Goal: Connect with others: Connect with others

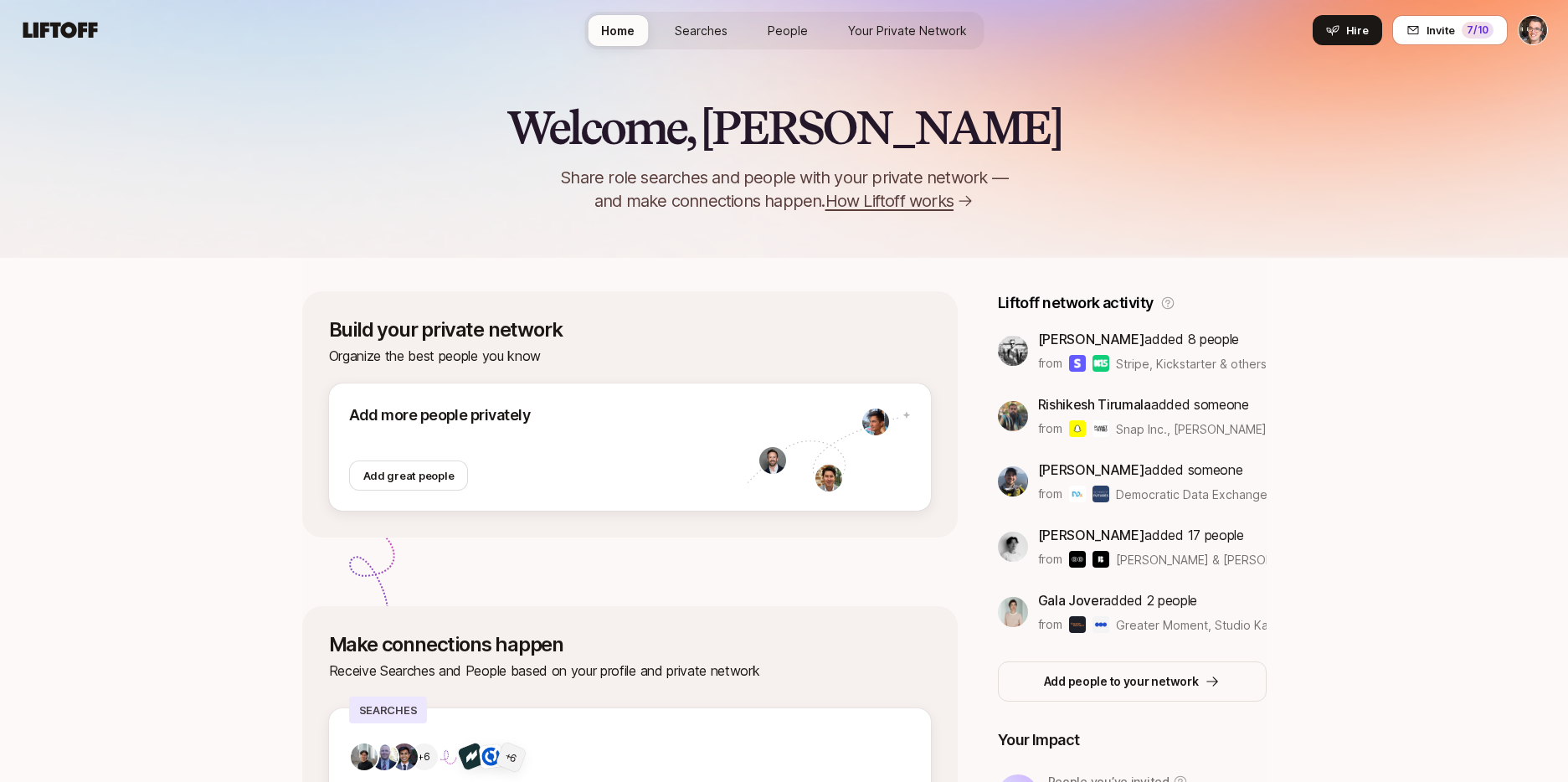
click at [791, 31] on span "People" at bounding box center [787, 30] width 40 height 14
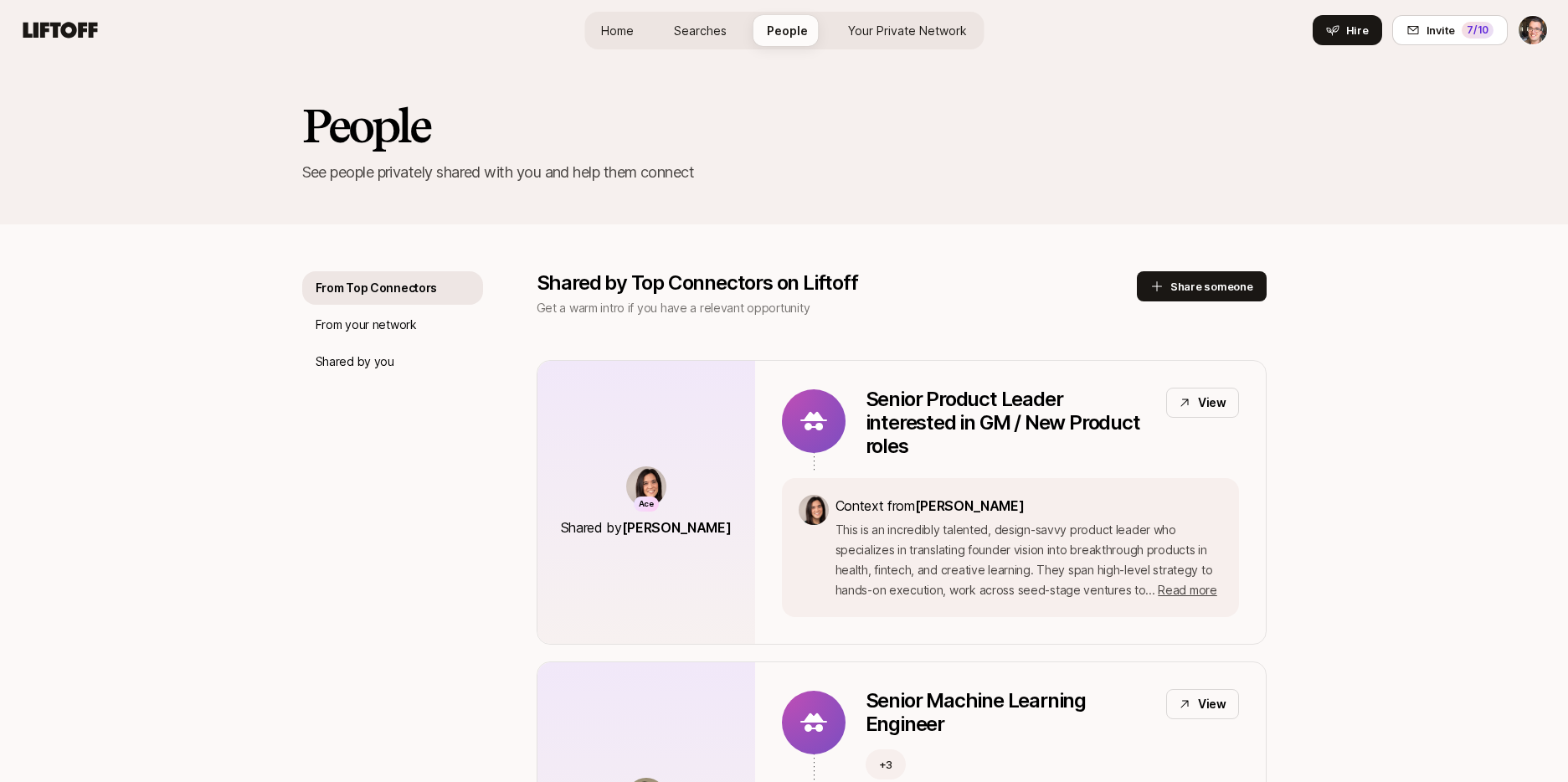
click at [696, 29] on span "Searches" at bounding box center [700, 30] width 53 height 14
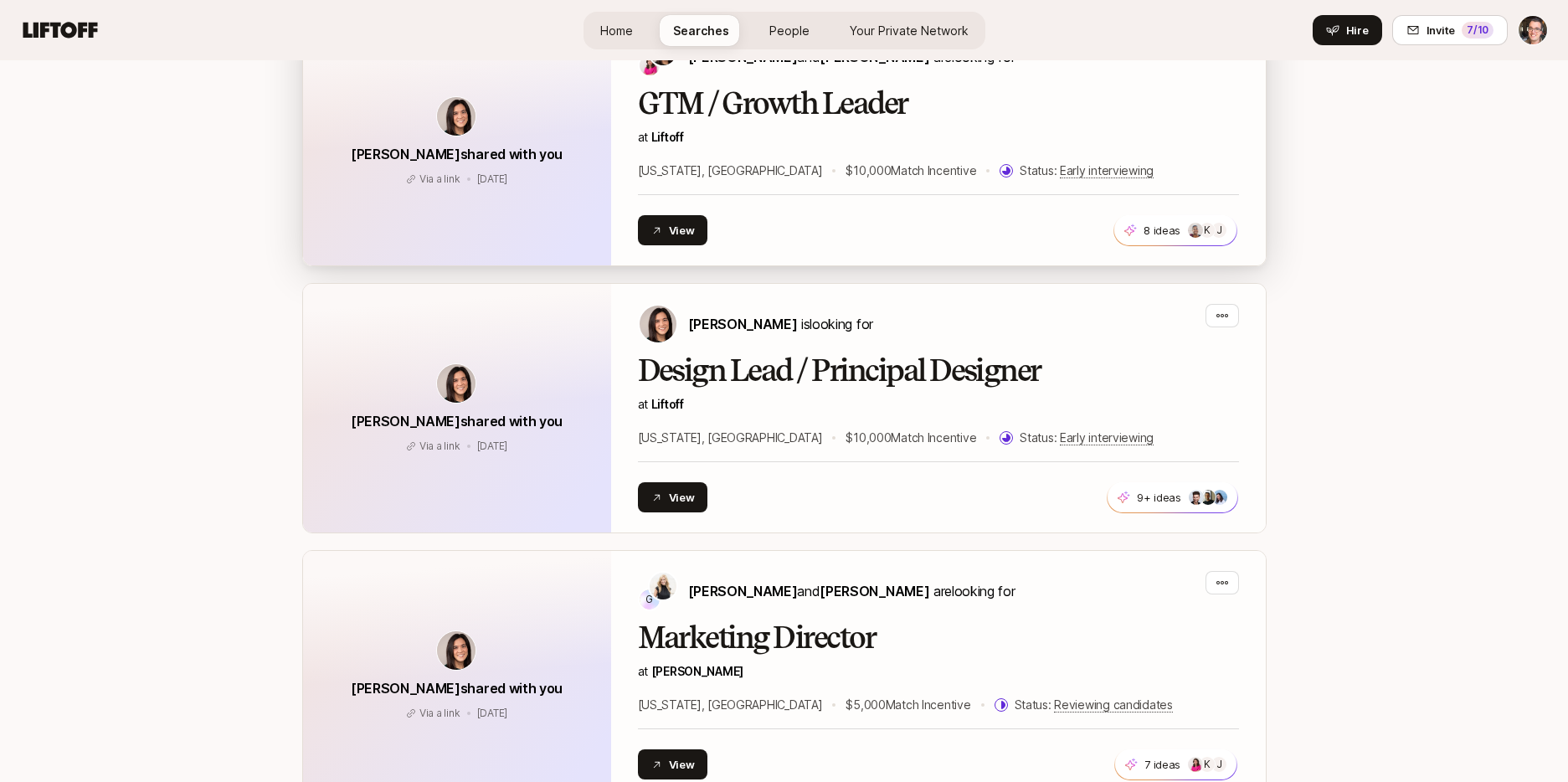
scroll to position [735, 0]
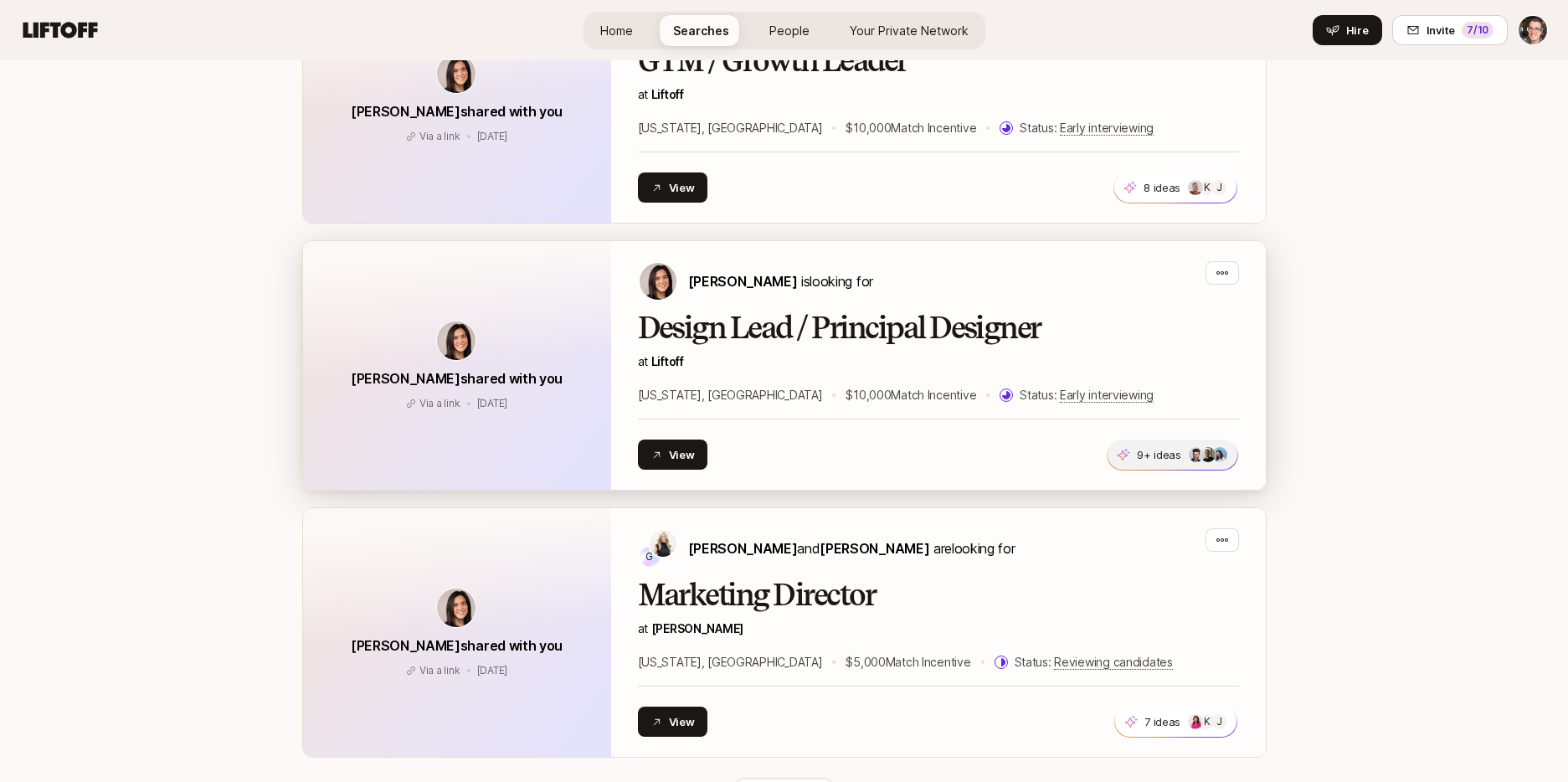
click at [1166, 457] on p "9+ ideas" at bounding box center [1159, 454] width 44 height 17
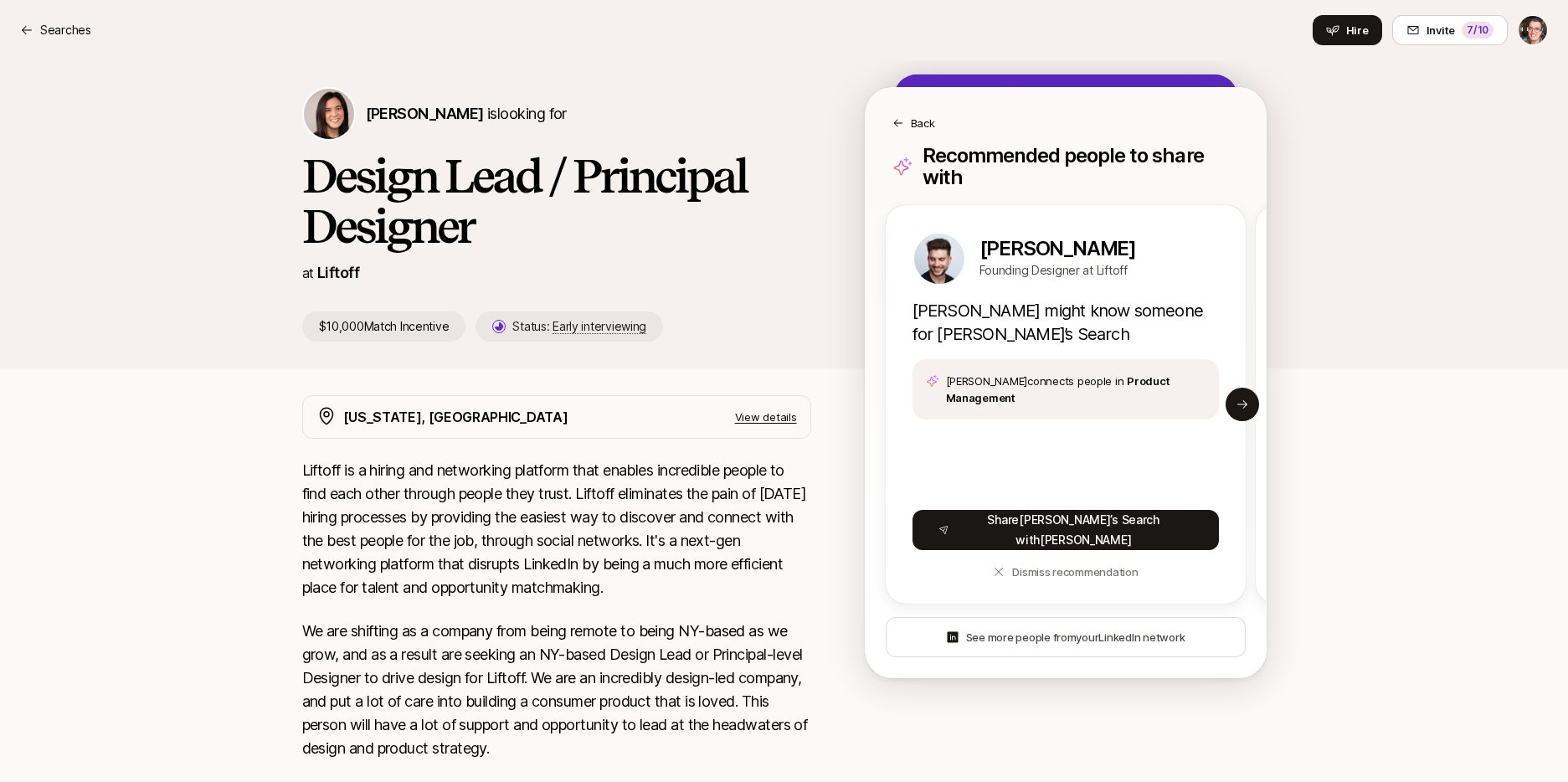
click at [921, 125] on p "Back" at bounding box center [923, 122] width 24 height 17
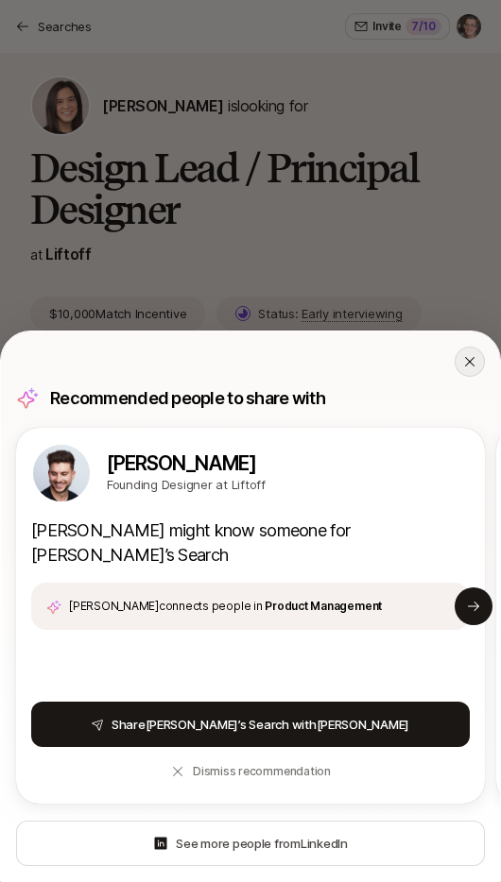
click at [470, 369] on icon at bounding box center [469, 361] width 15 height 15
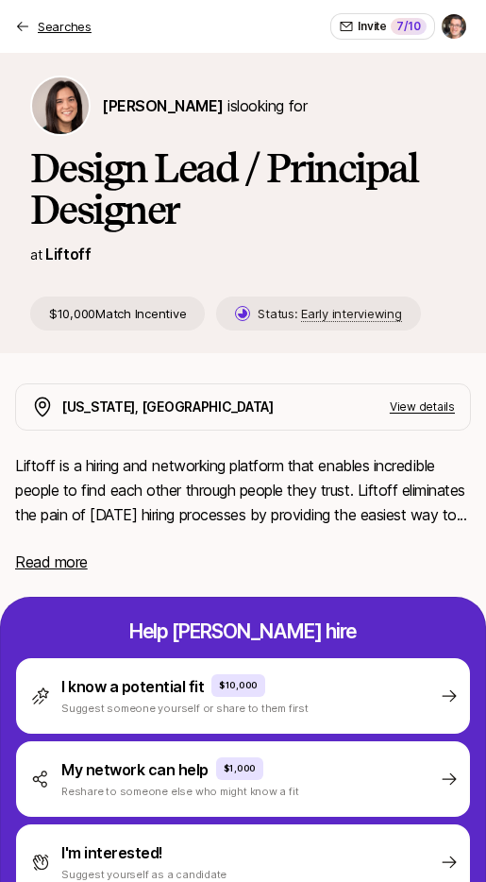
click at [66, 26] on p "Searches" at bounding box center [65, 26] width 54 height 19
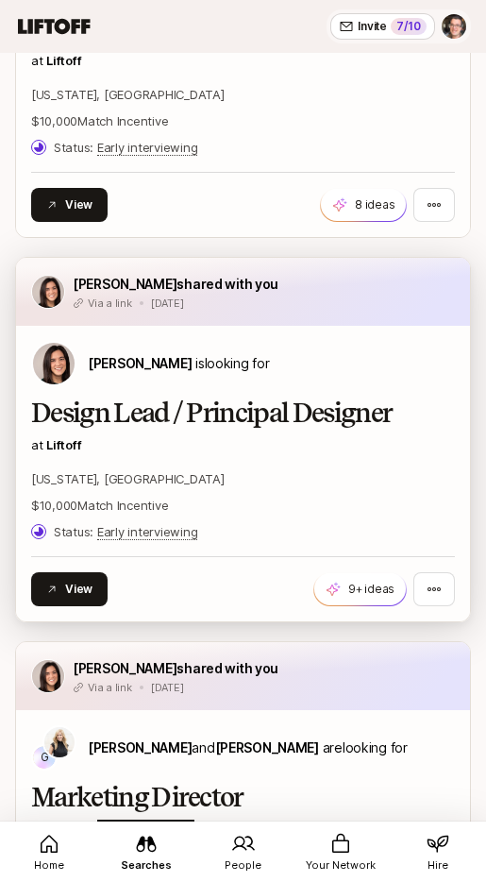
scroll to position [968, 0]
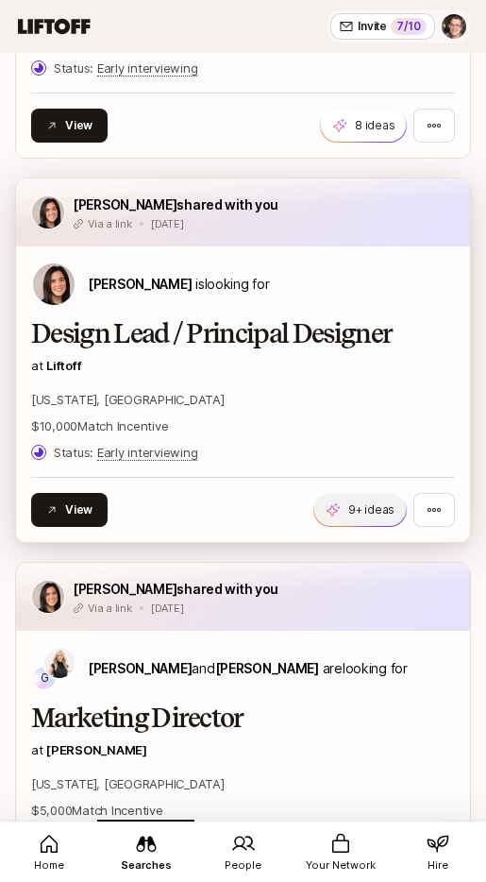
click at [361, 504] on p "9+ ideas" at bounding box center [372, 510] width 46 height 17
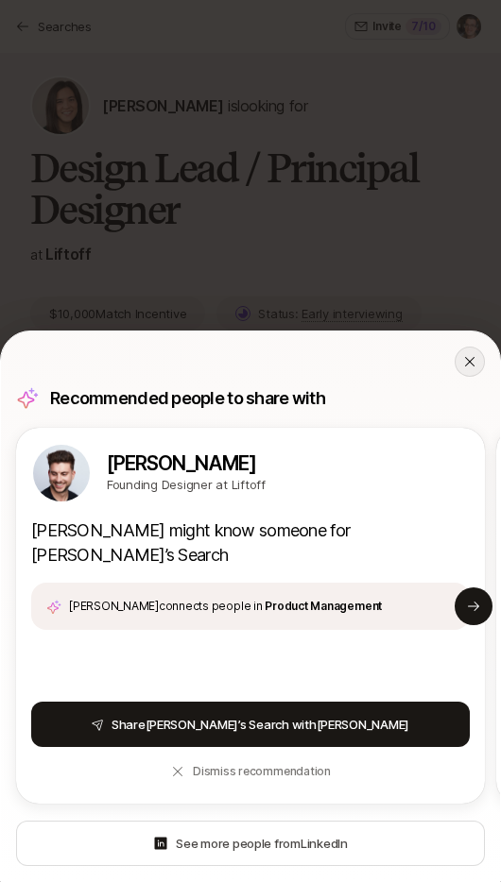
click at [468, 369] on icon at bounding box center [469, 361] width 15 height 15
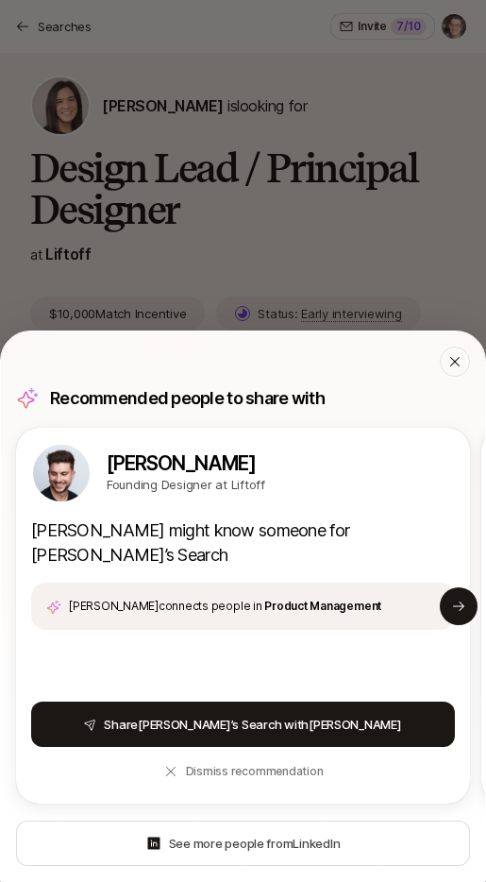
click at [468, 377] on div at bounding box center [455, 362] width 30 height 30
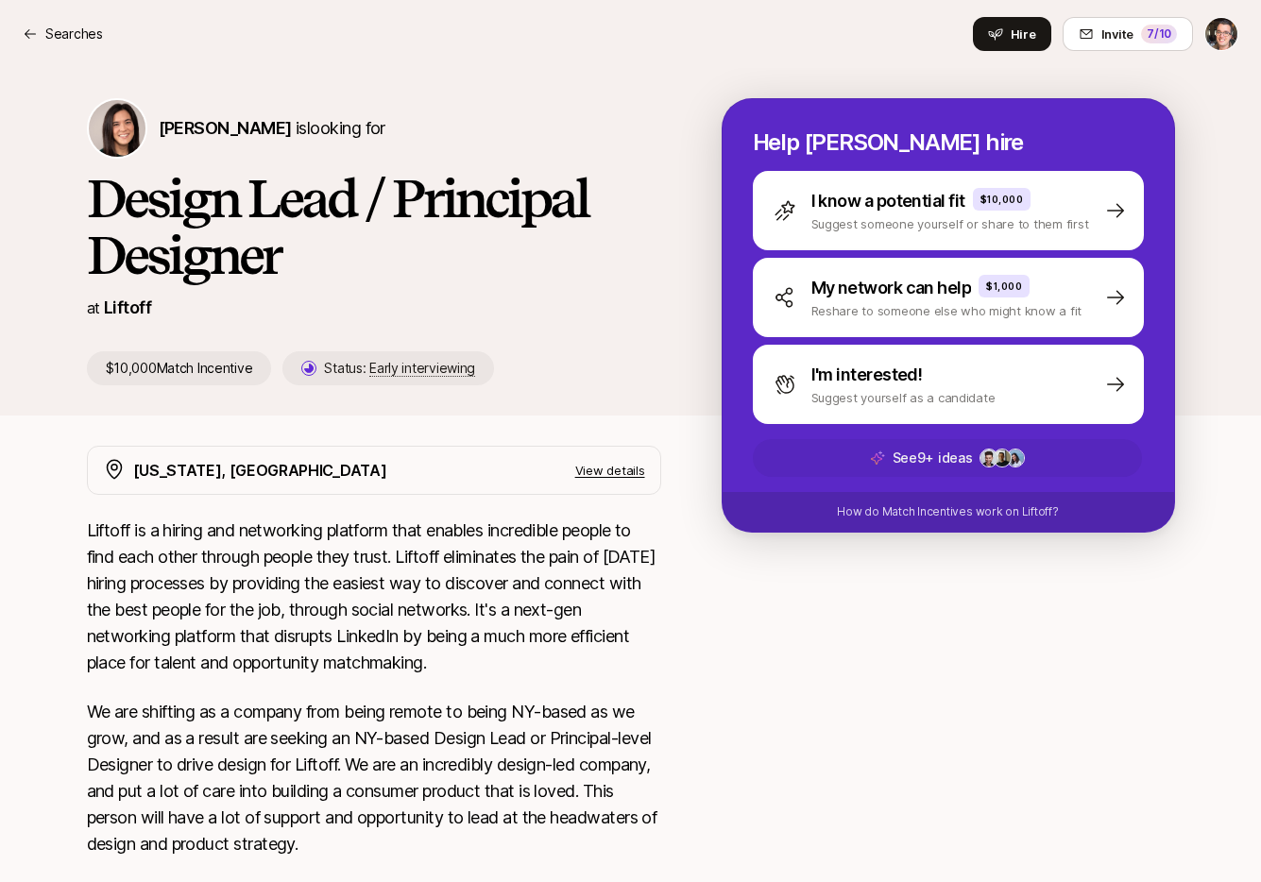
click at [980, 458] on img at bounding box center [988, 458] width 17 height 17
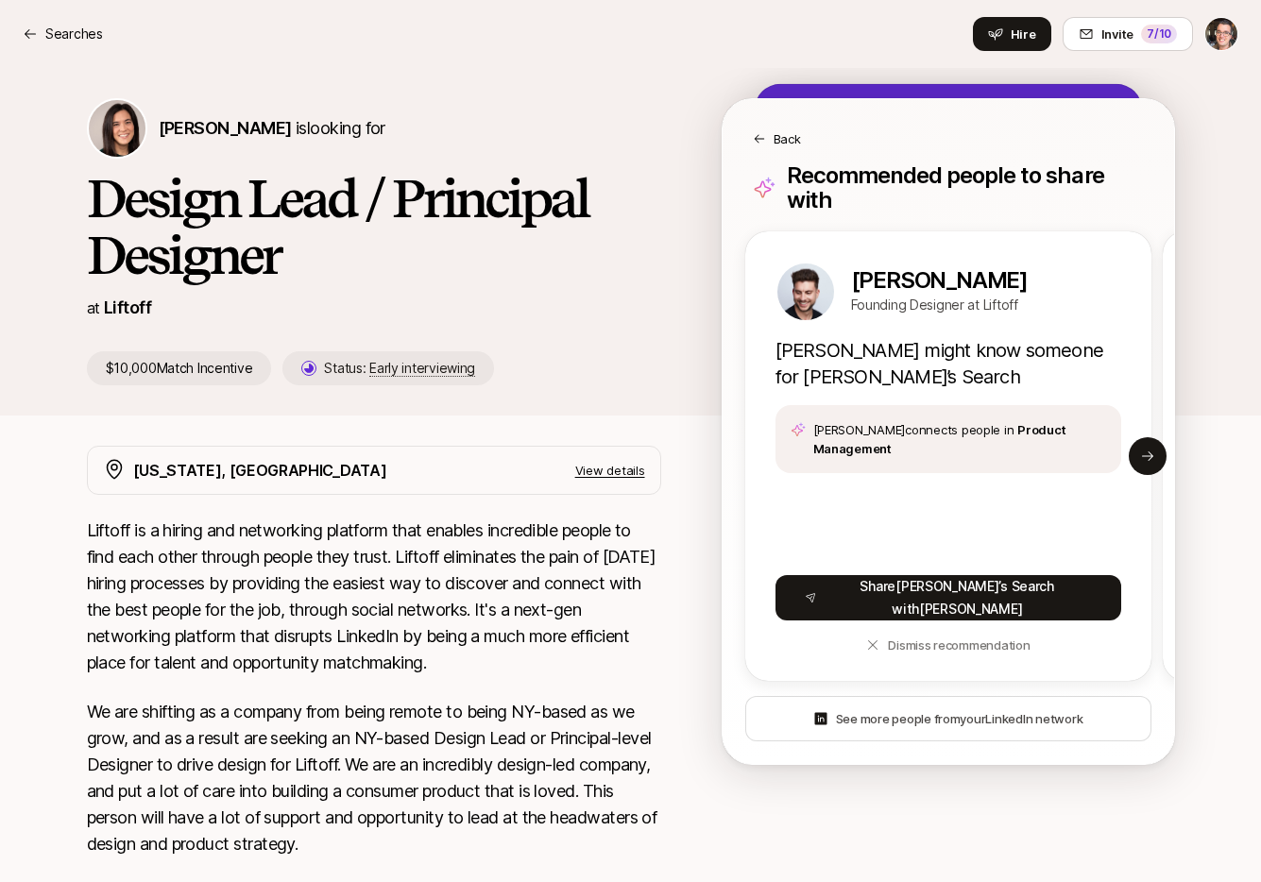
click at [759, 135] on icon at bounding box center [759, 138] width 13 height 13
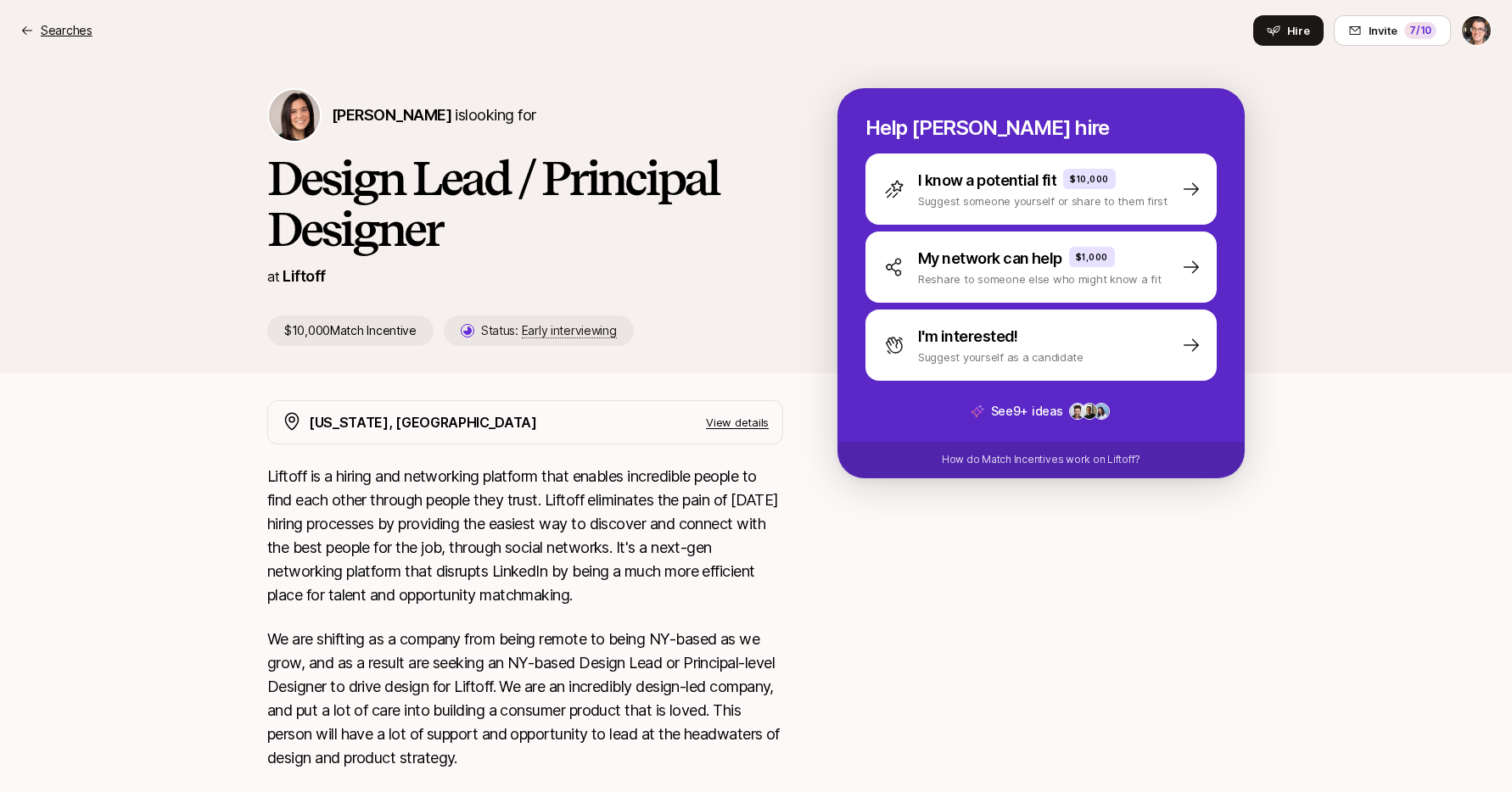
click at [59, 25] on p "Searches" at bounding box center [66, 31] width 52 height 21
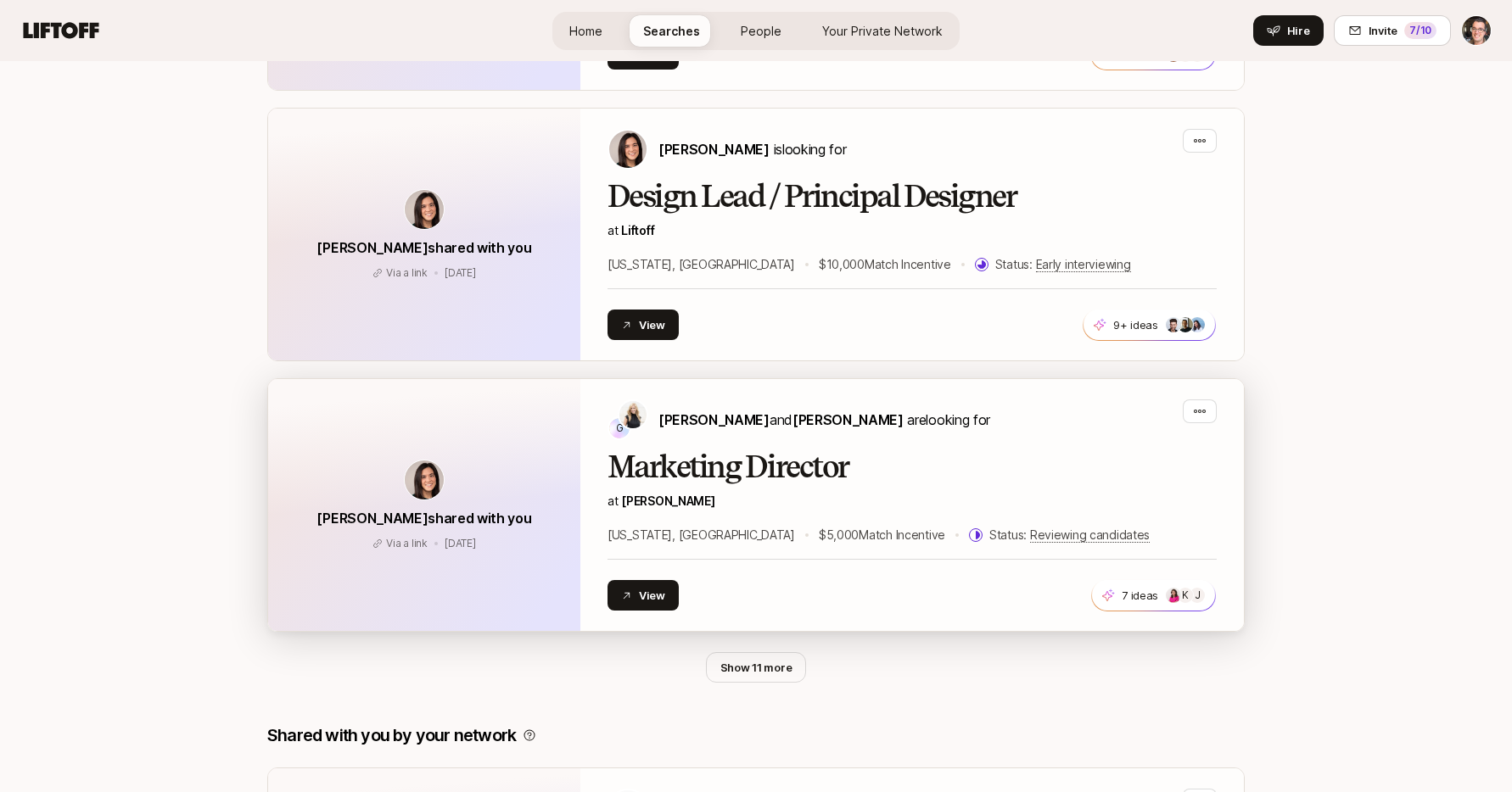
scroll to position [883, 0]
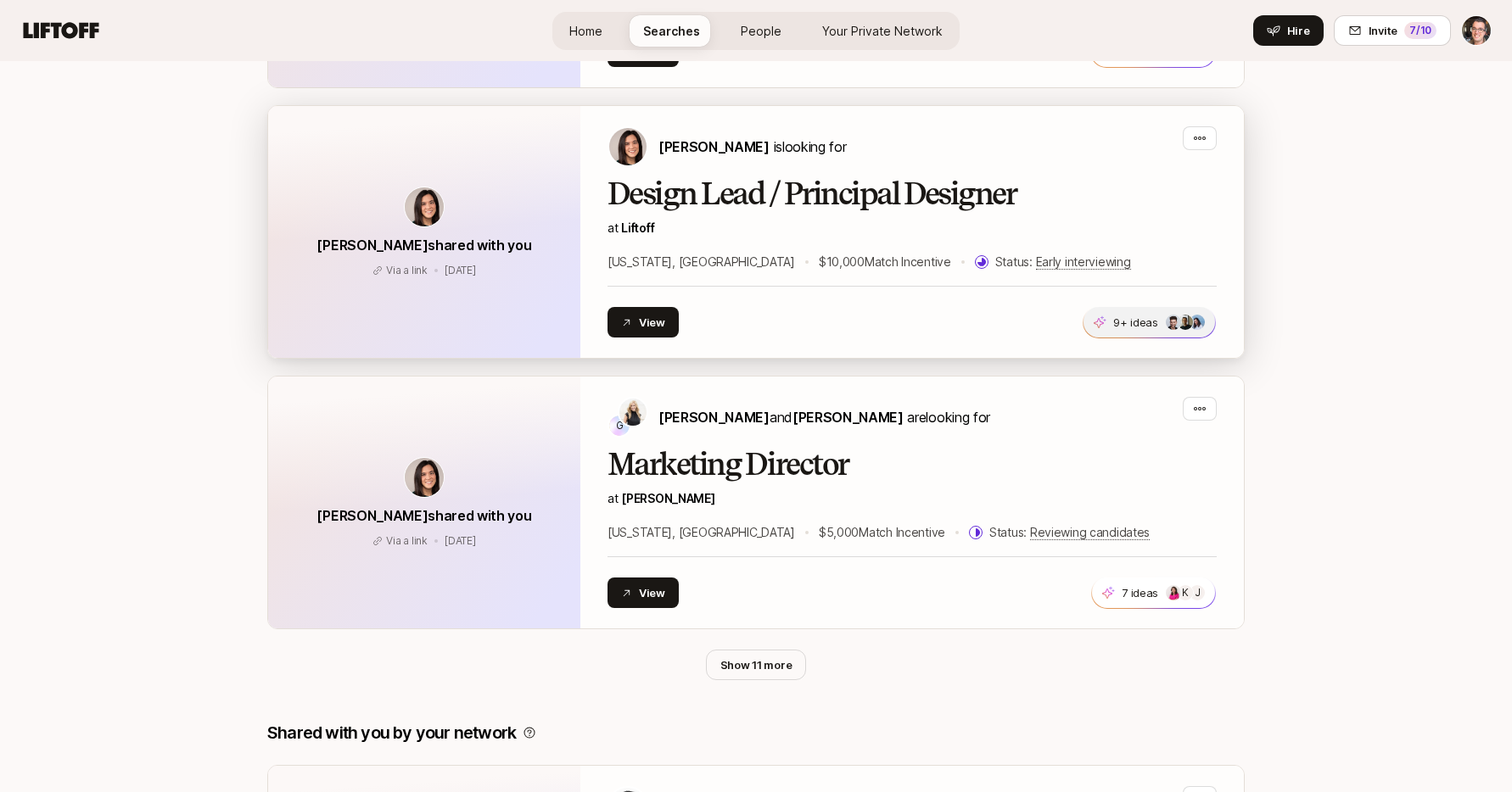
click at [1145, 323] on p "9+ ideas" at bounding box center [1136, 321] width 45 height 17
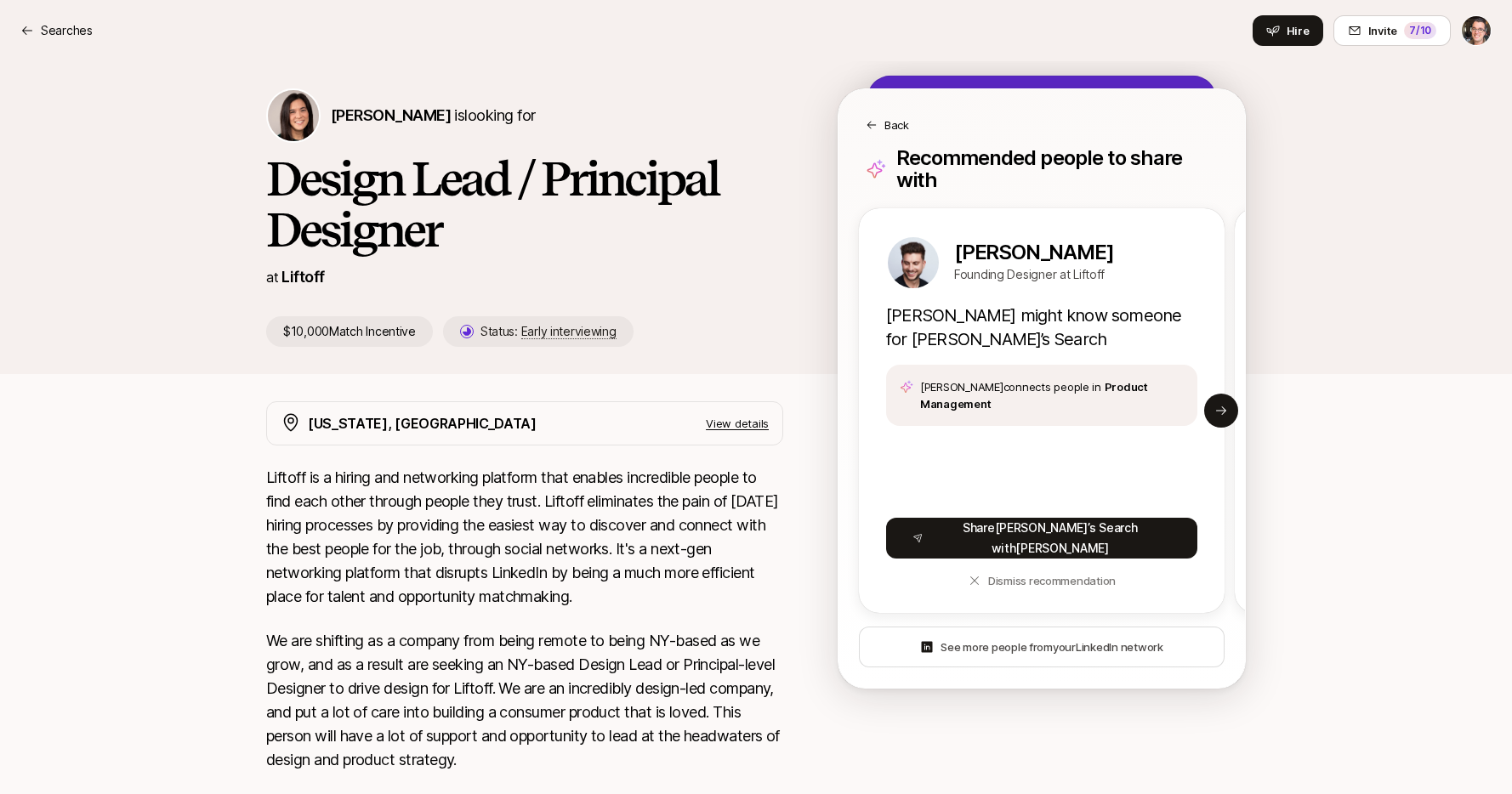
click at [889, 122] on p "Back" at bounding box center [896, 124] width 24 height 17
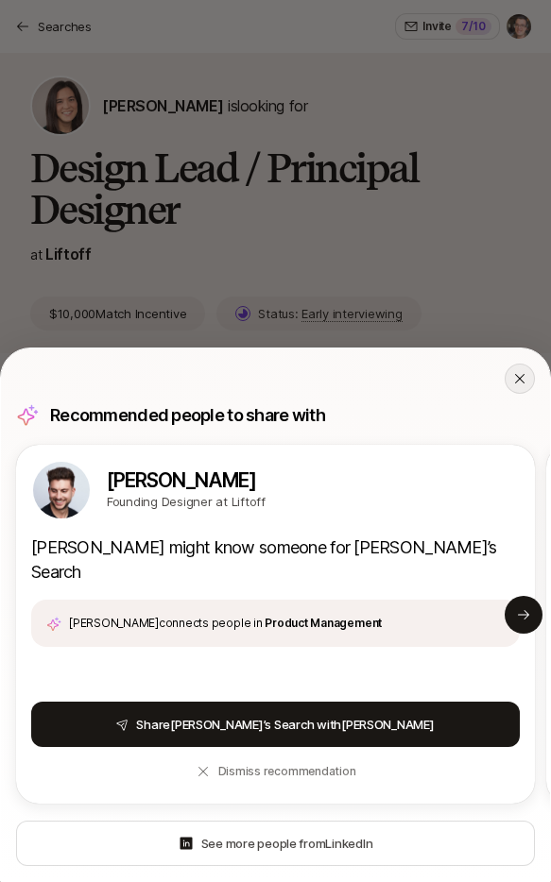
click at [516, 375] on icon at bounding box center [519, 378] width 9 height 9
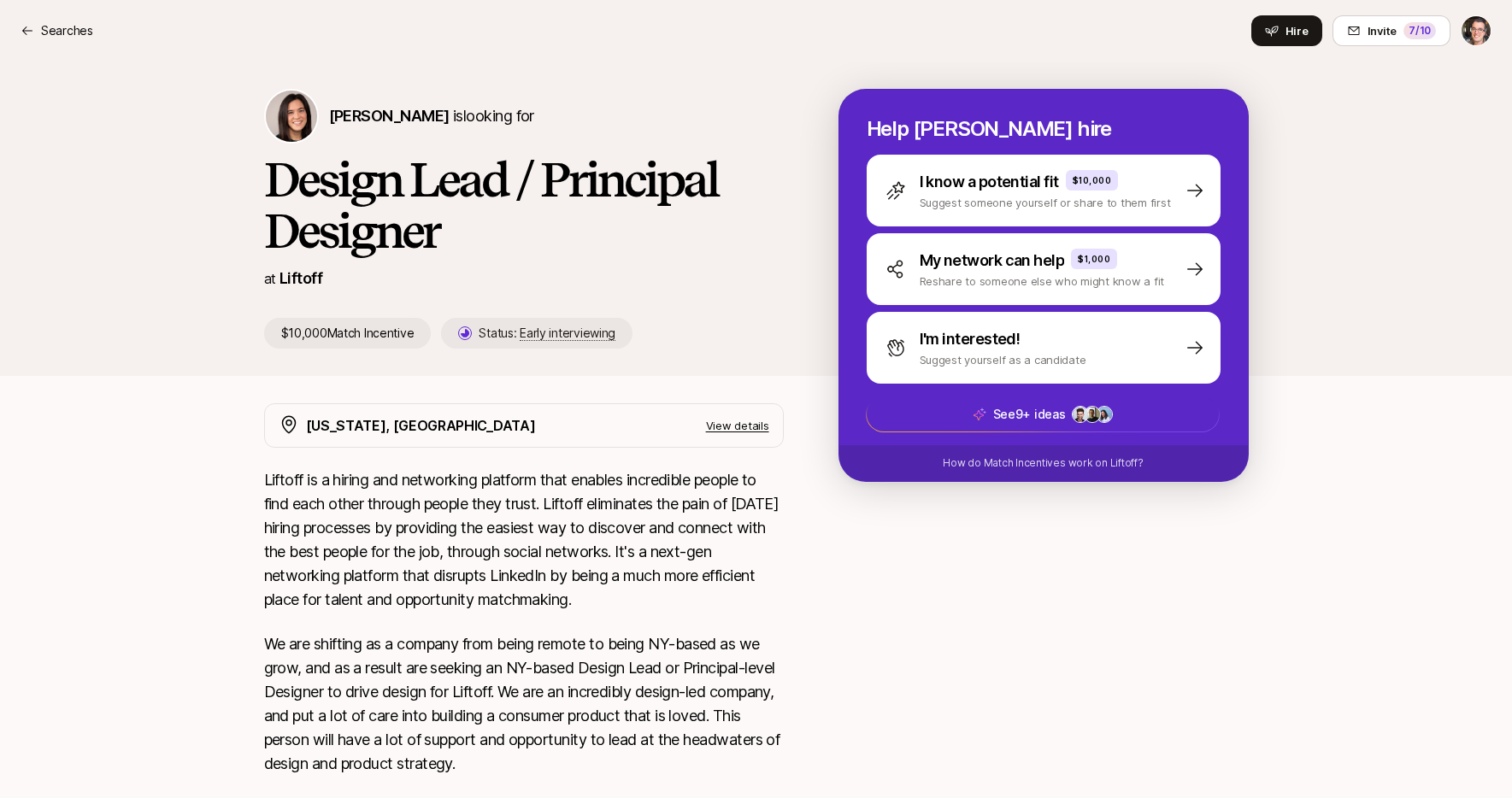
click at [52, 25] on p "Searches" at bounding box center [67, 31] width 52 height 21
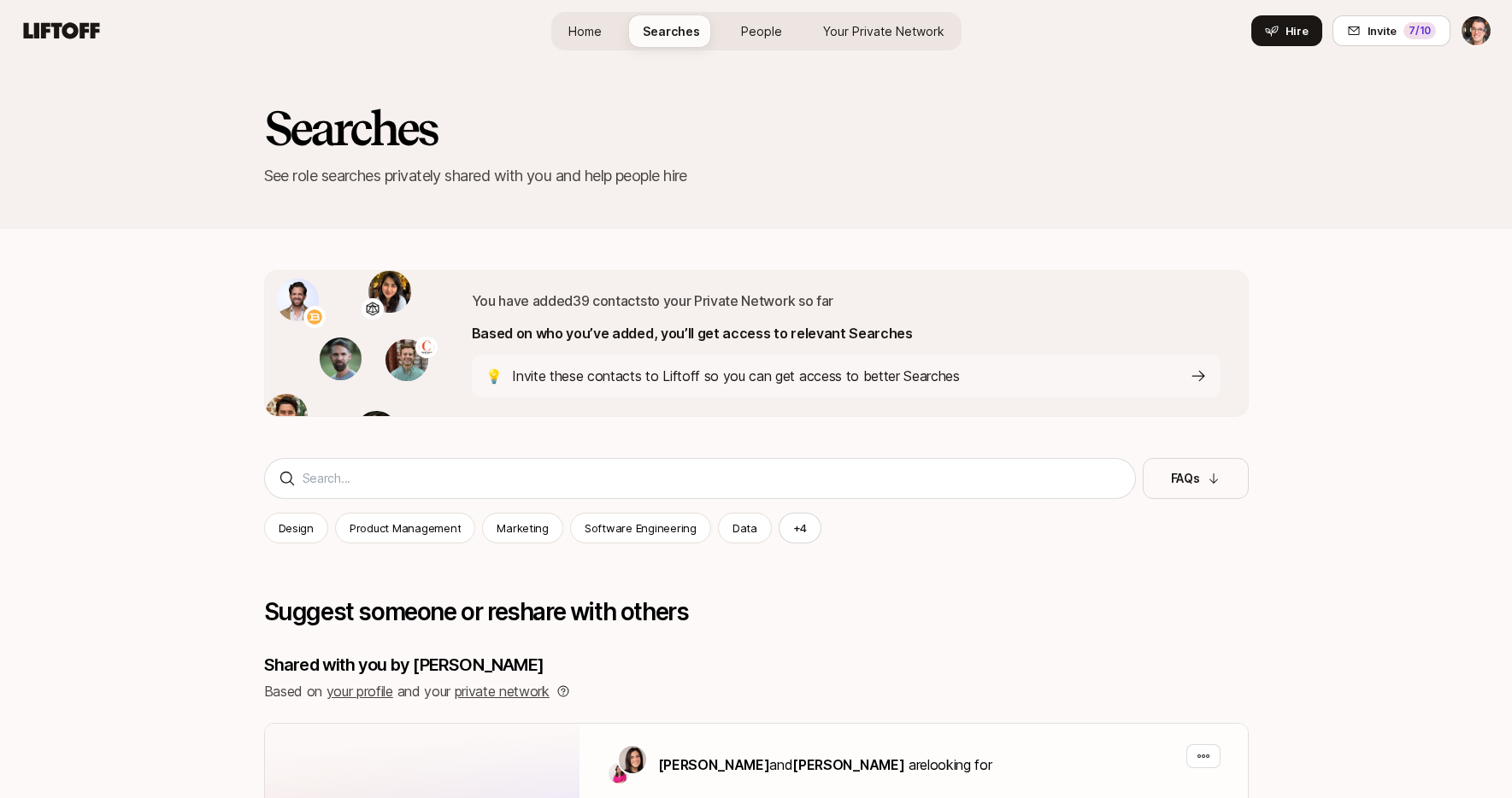
scroll to position [889, 0]
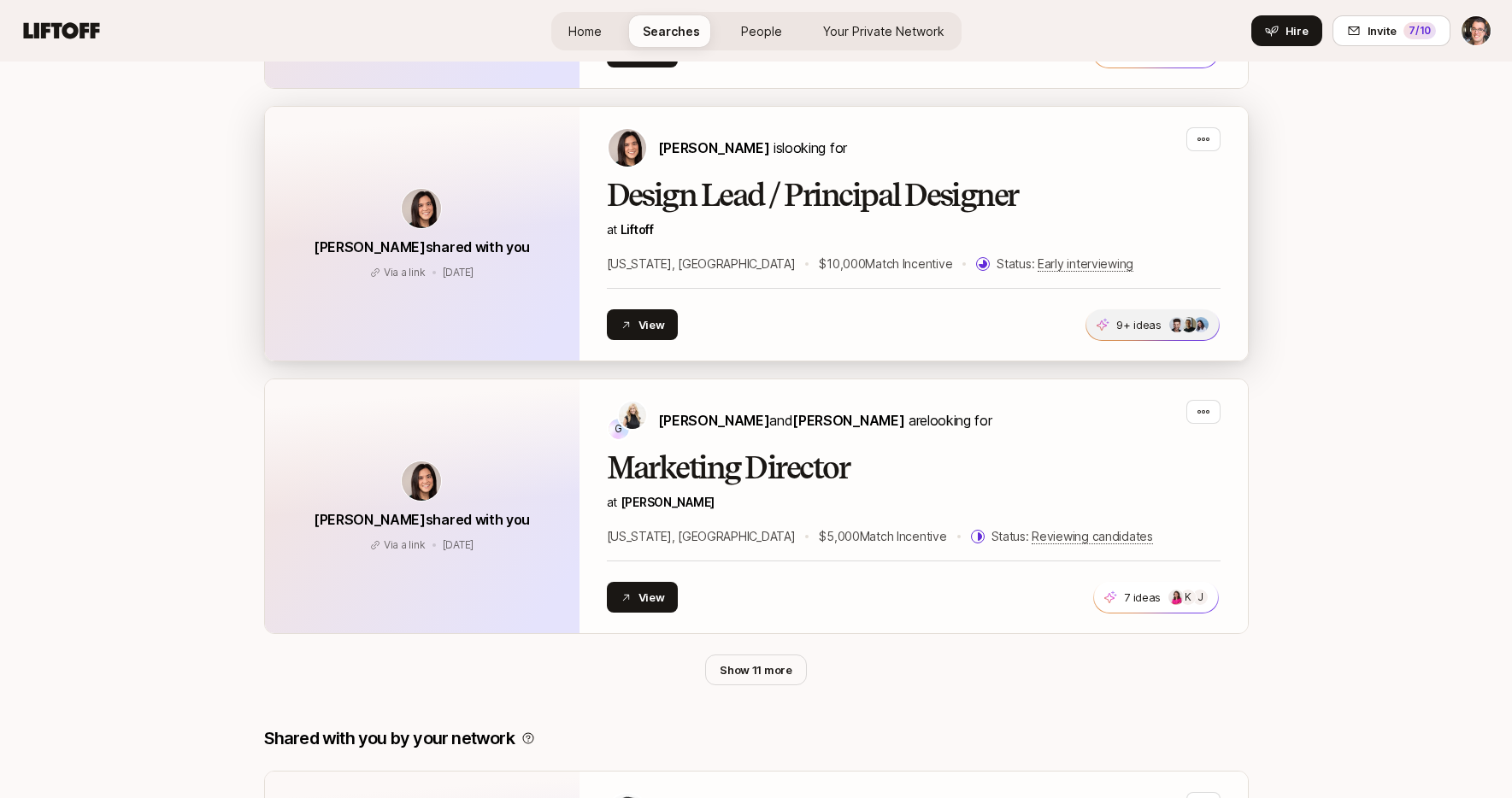
click at [1123, 323] on p "9+ ideas" at bounding box center [1139, 324] width 45 height 17
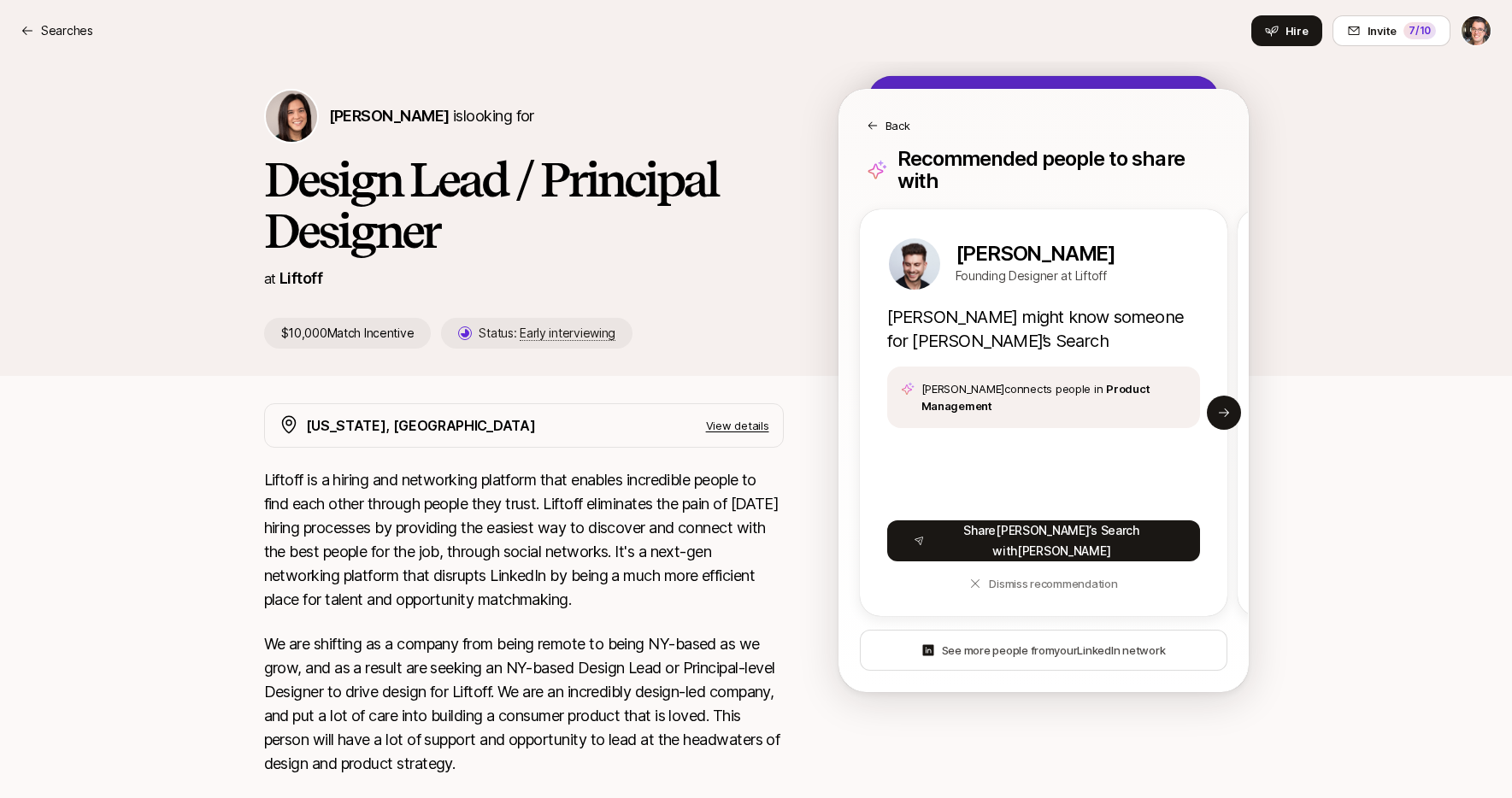
click at [891, 127] on p "Back" at bounding box center [898, 125] width 24 height 17
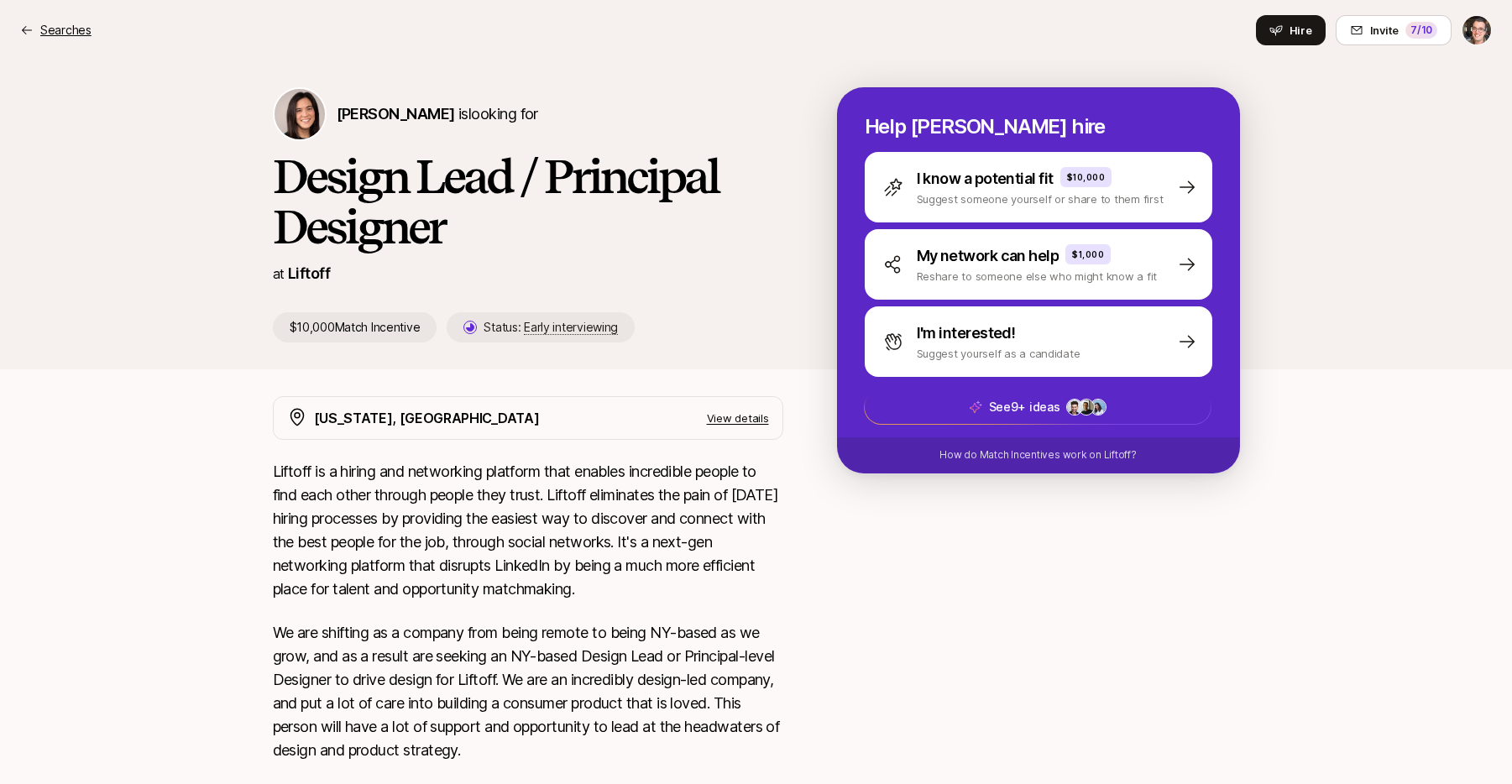
click at [71, 37] on p "Searches" at bounding box center [66, 30] width 52 height 20
